Goal: Task Accomplishment & Management: Use online tool/utility

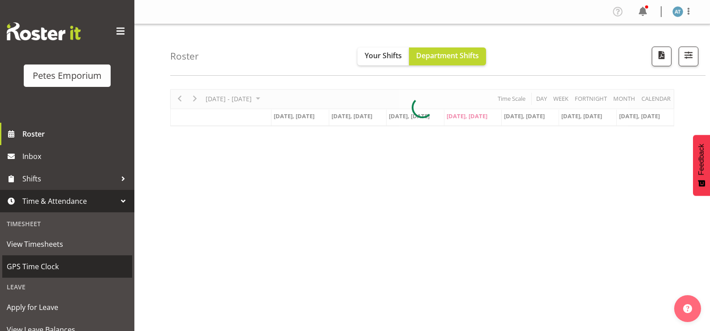
click at [90, 258] on link "GPS Time Clock" at bounding box center [67, 266] width 130 height 22
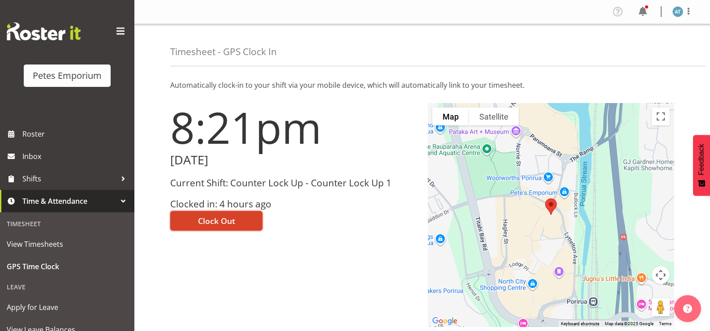
click at [219, 219] on span "Clock Out" at bounding box center [216, 221] width 37 height 12
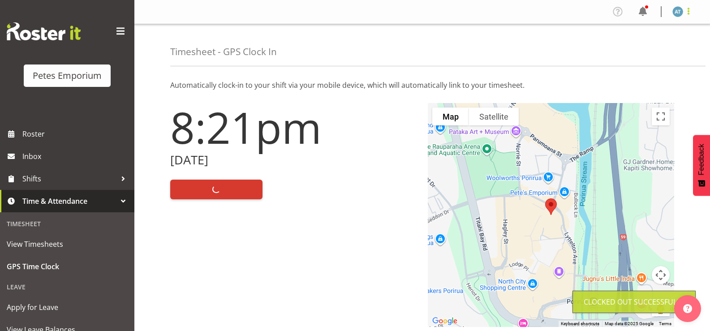
click at [692, 11] on span at bounding box center [688, 11] width 11 height 11
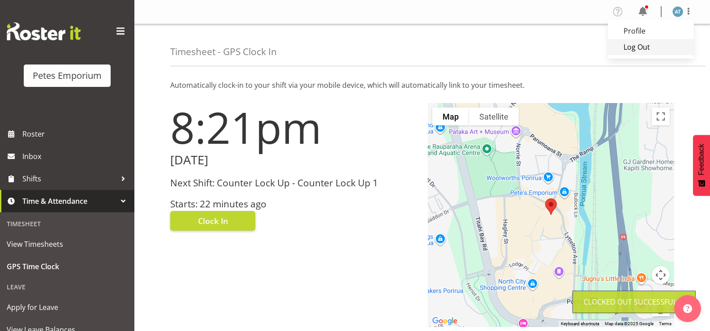
click at [665, 48] on link "Log Out" at bounding box center [651, 47] width 86 height 16
